Goal: Task Accomplishment & Management: Complete application form

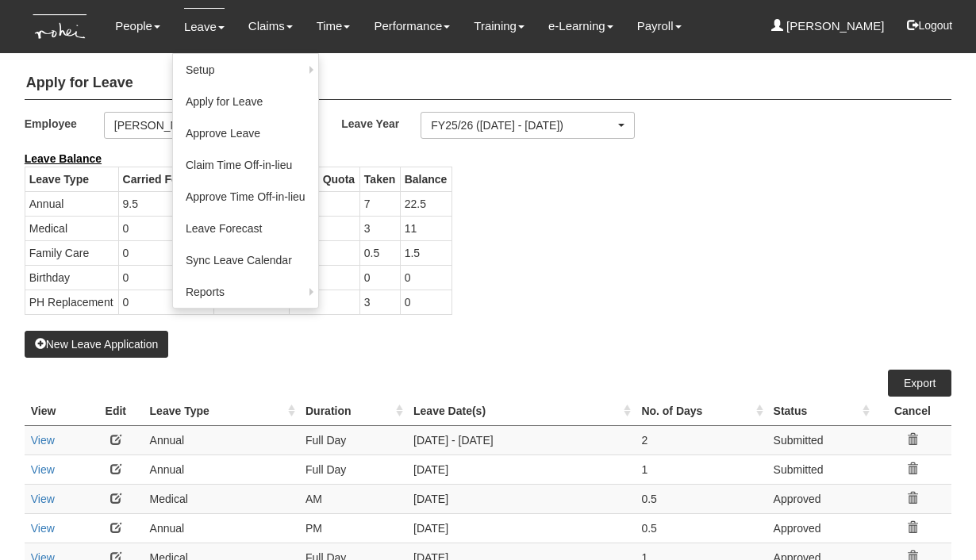
select select "50"
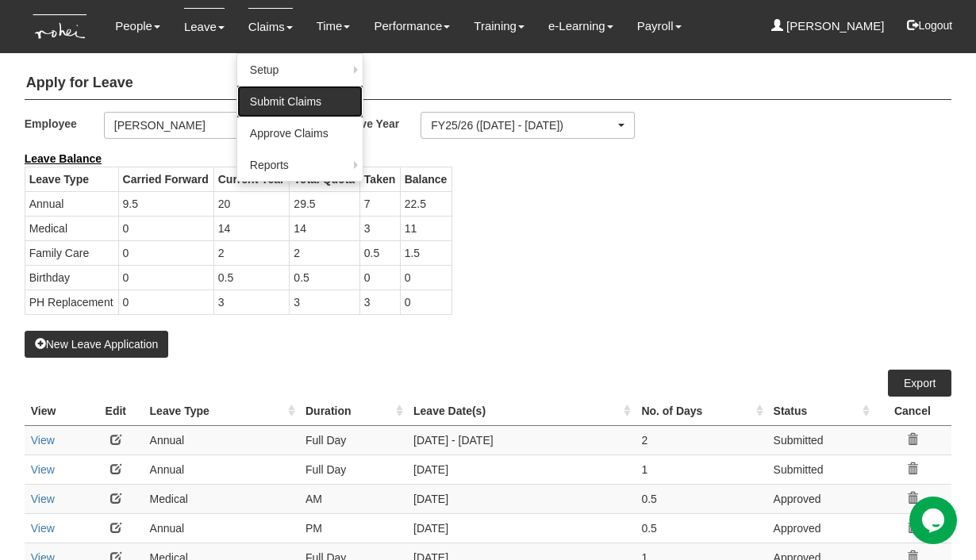
click at [271, 95] on link "Submit Claims" at bounding box center [299, 102] width 125 height 32
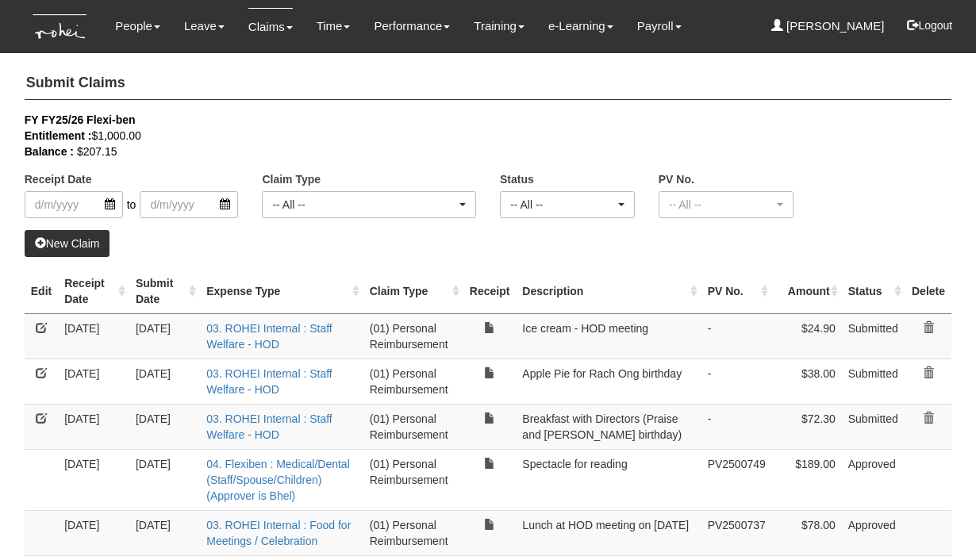
select select "50"
click at [79, 244] on link "New Claim" at bounding box center [68, 243] width 86 height 27
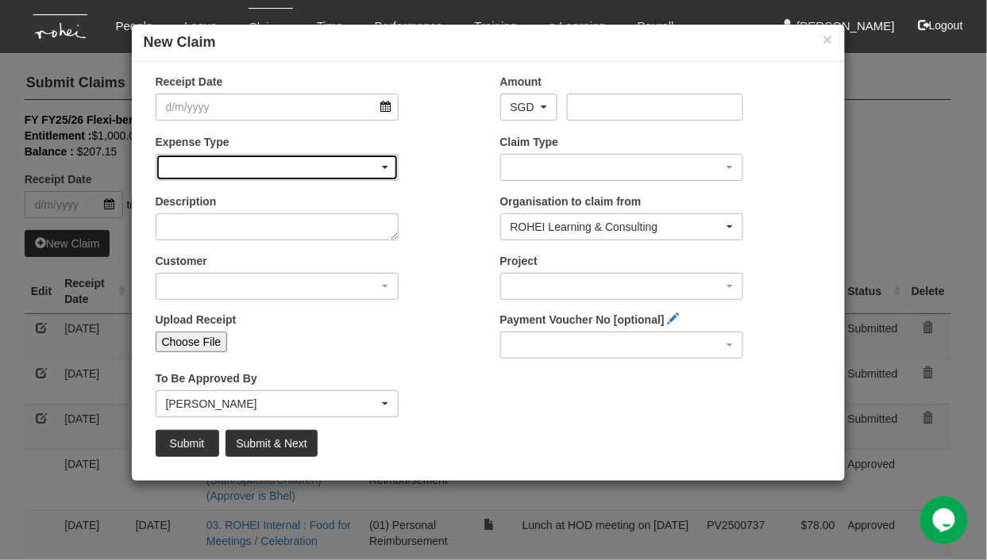
click at [270, 163] on div "button" at bounding box center [277, 167] width 242 height 25
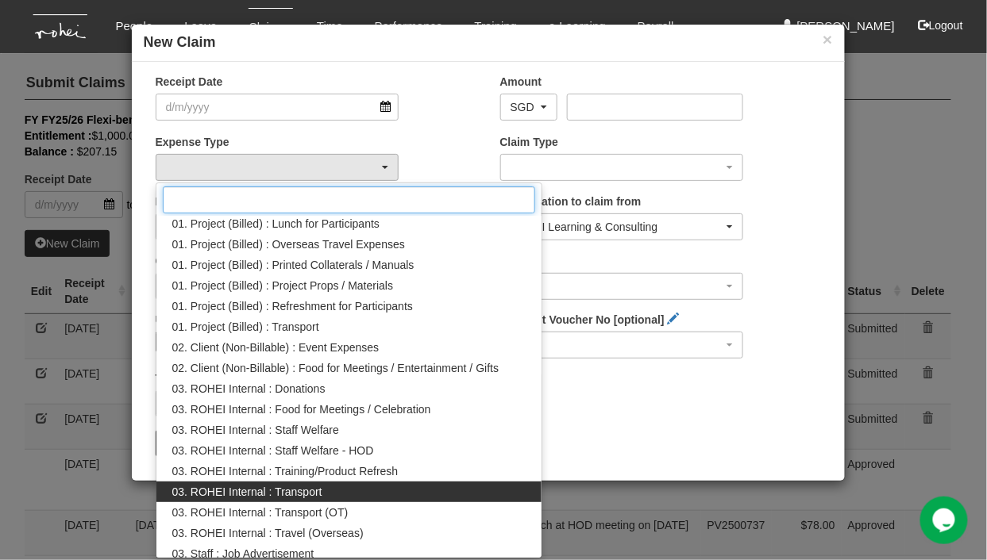
scroll to position [71, 0]
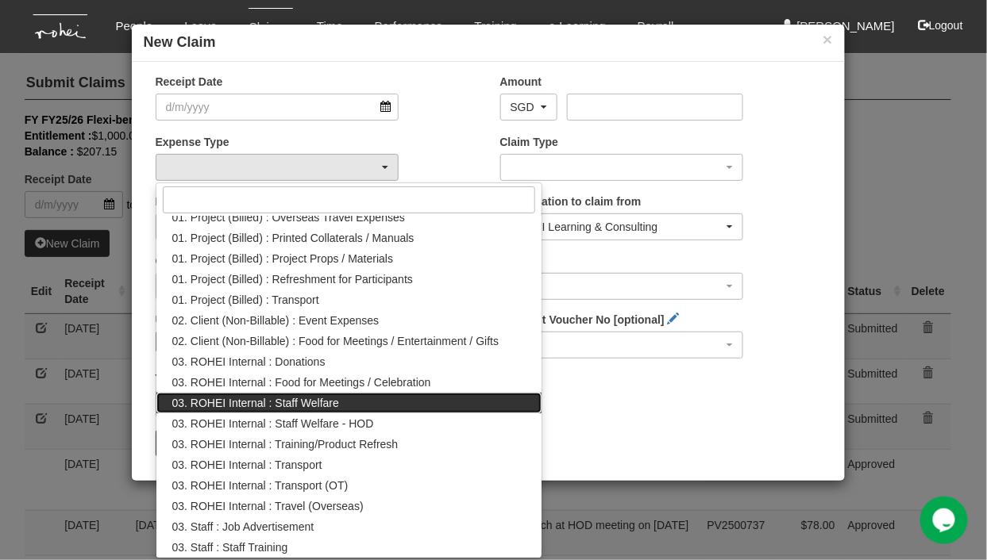
click at [322, 400] on span "03. ROHEI Internal : Staff Welfare" at bounding box center [255, 403] width 167 height 16
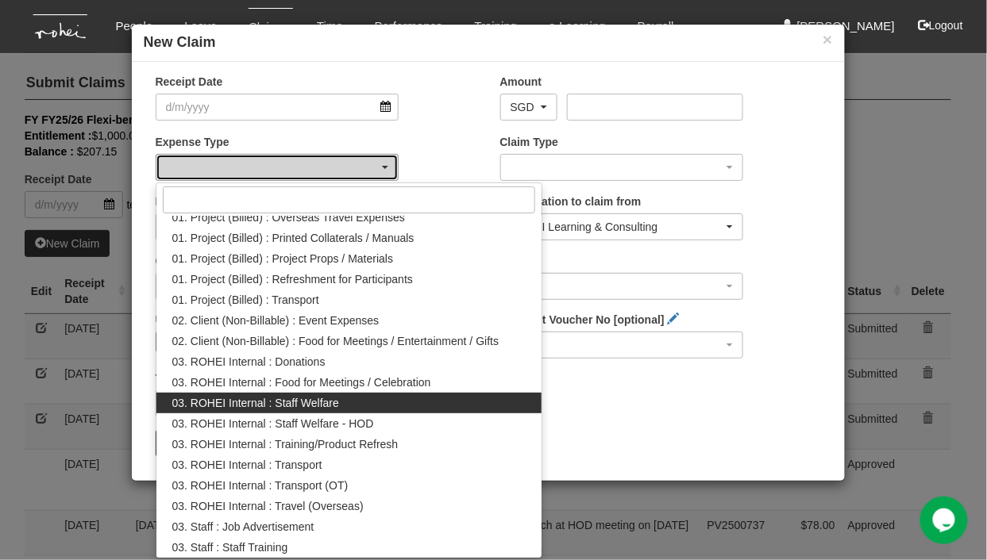
select select "210"
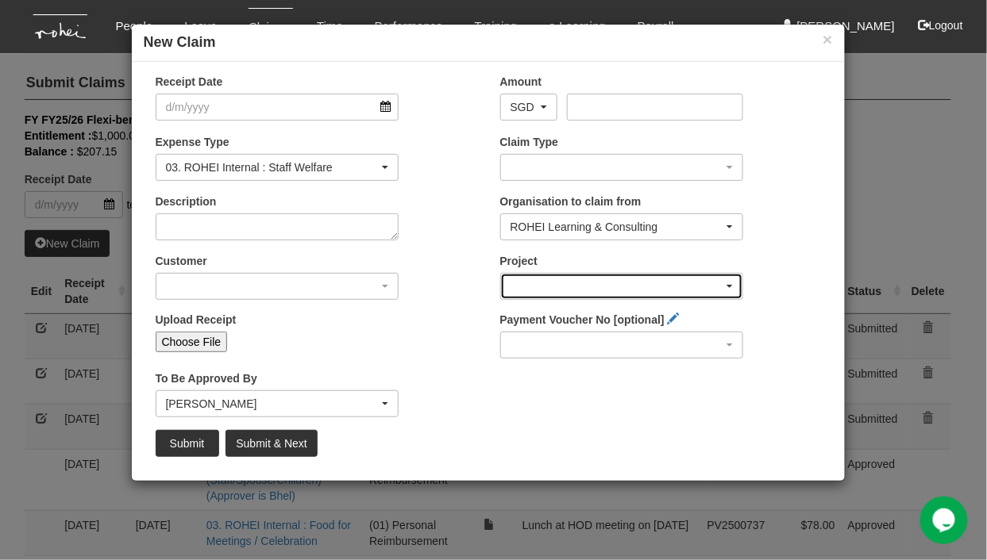
click at [618, 281] on div "button" at bounding box center [622, 286] width 242 height 25
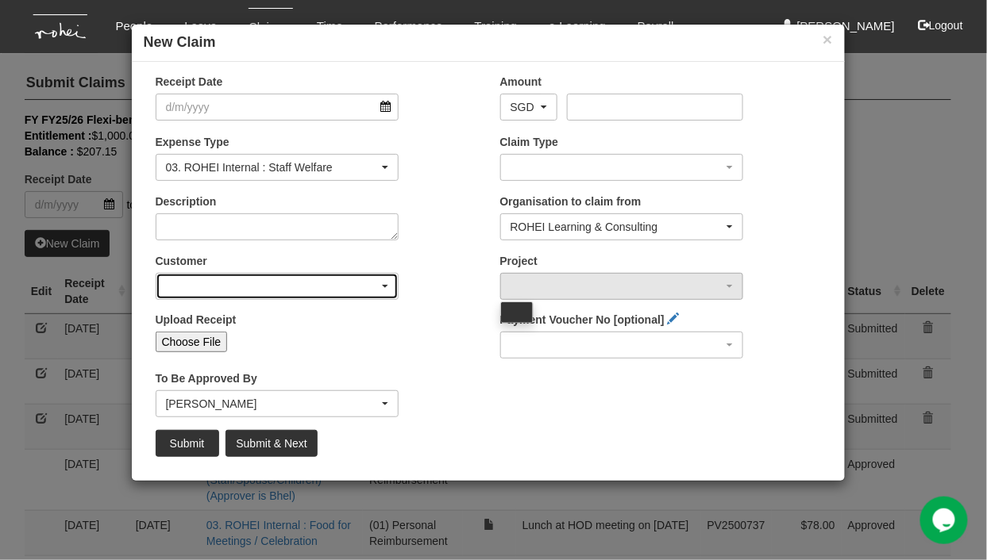
click at [211, 275] on div "button" at bounding box center [277, 286] width 242 height 25
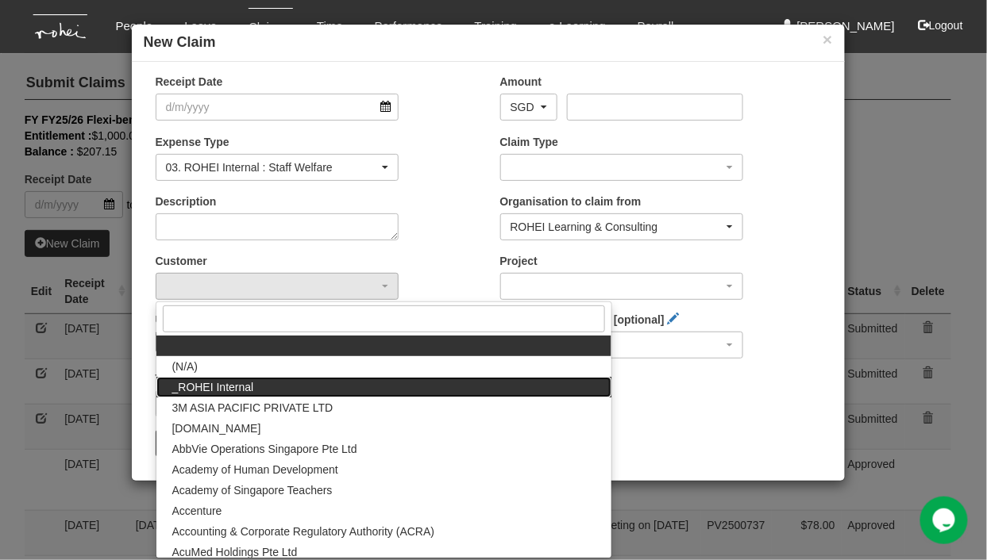
drag, startPoint x: 214, startPoint y: 389, endPoint x: 333, endPoint y: 344, distance: 126.6
click at [215, 387] on span "_ROHEI Internal" at bounding box center [213, 387] width 82 height 16
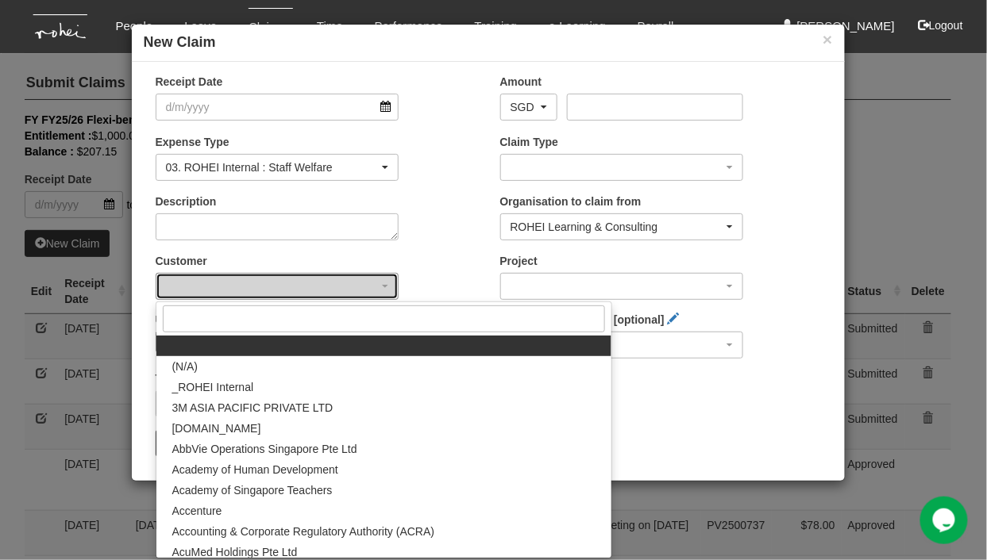
select select "397"
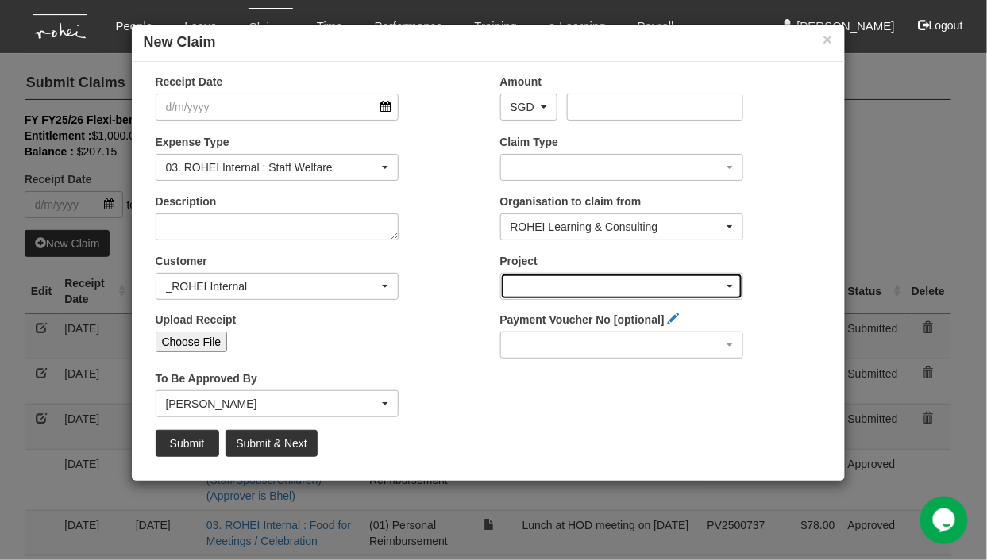
click at [597, 283] on div "button" at bounding box center [622, 286] width 242 height 25
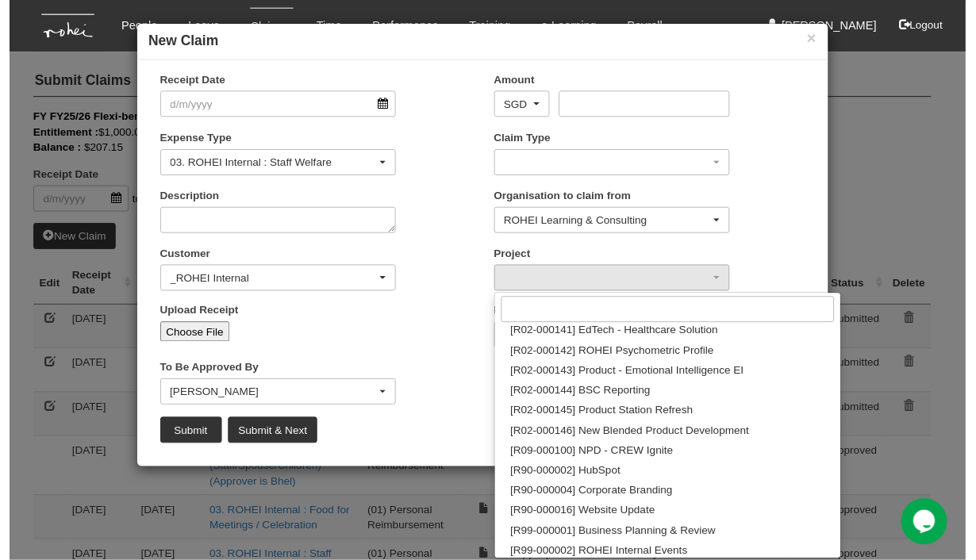
scroll to position [727, 0]
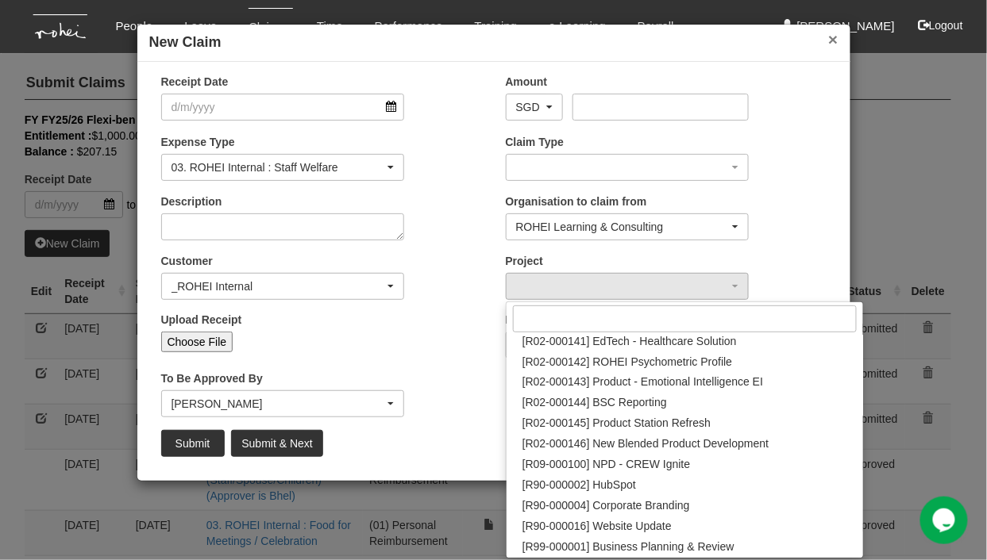
click at [830, 44] on button "×" at bounding box center [833, 39] width 10 height 17
